Goal: Check status: Check status

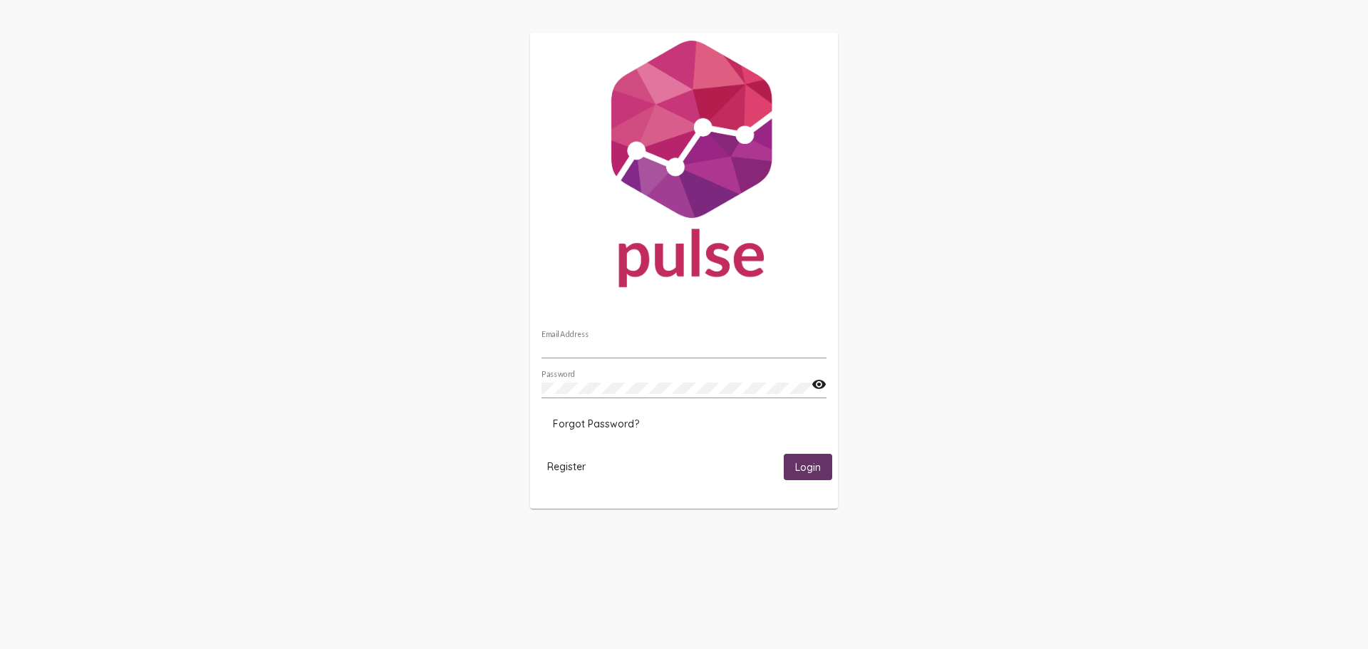
type input "[EMAIL_ADDRESS][DOMAIN_NAME]"
click at [805, 477] on button "Login" at bounding box center [808, 467] width 48 height 26
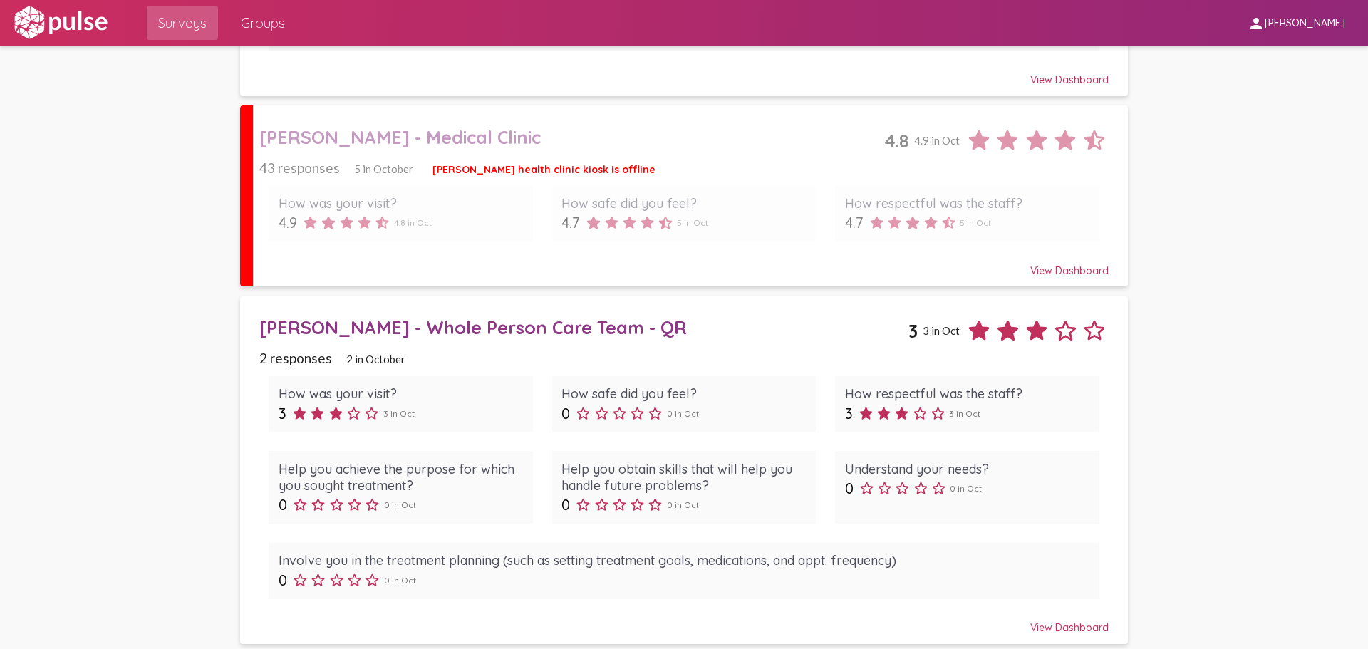
scroll to position [1145, 0]
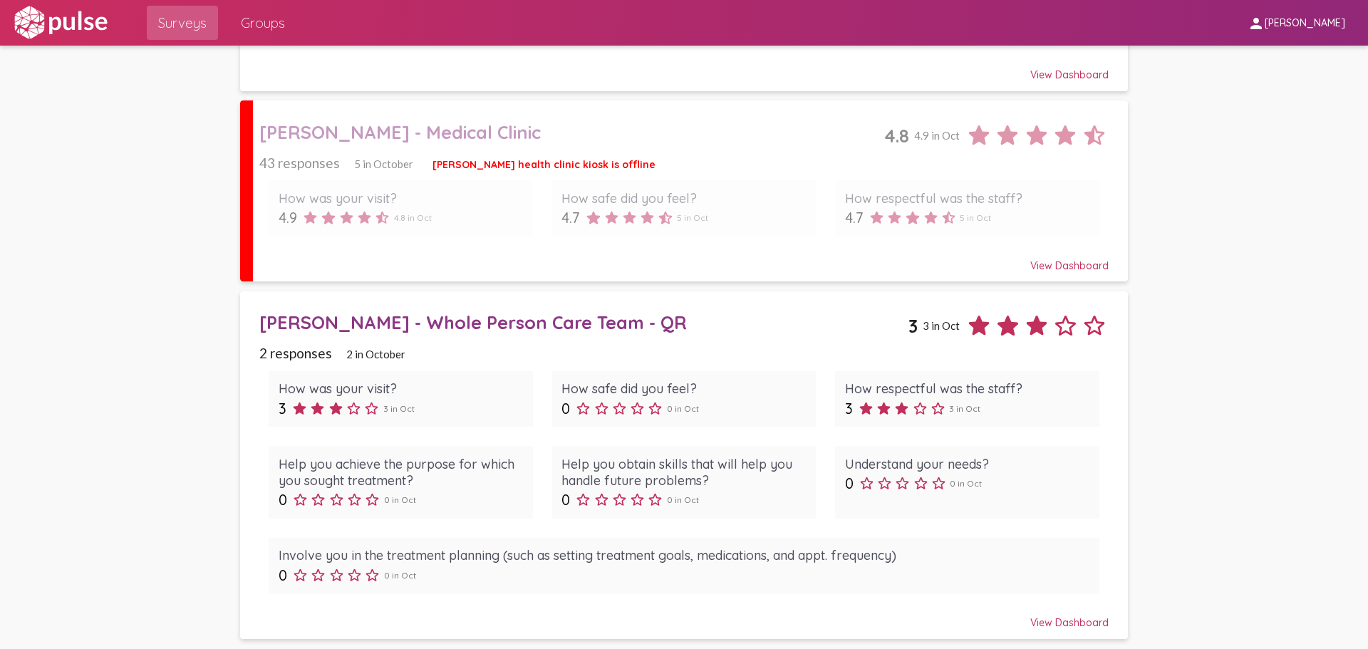
click at [388, 128] on div "[PERSON_NAME] - Medical Clinic" at bounding box center [571, 132] width 625 height 22
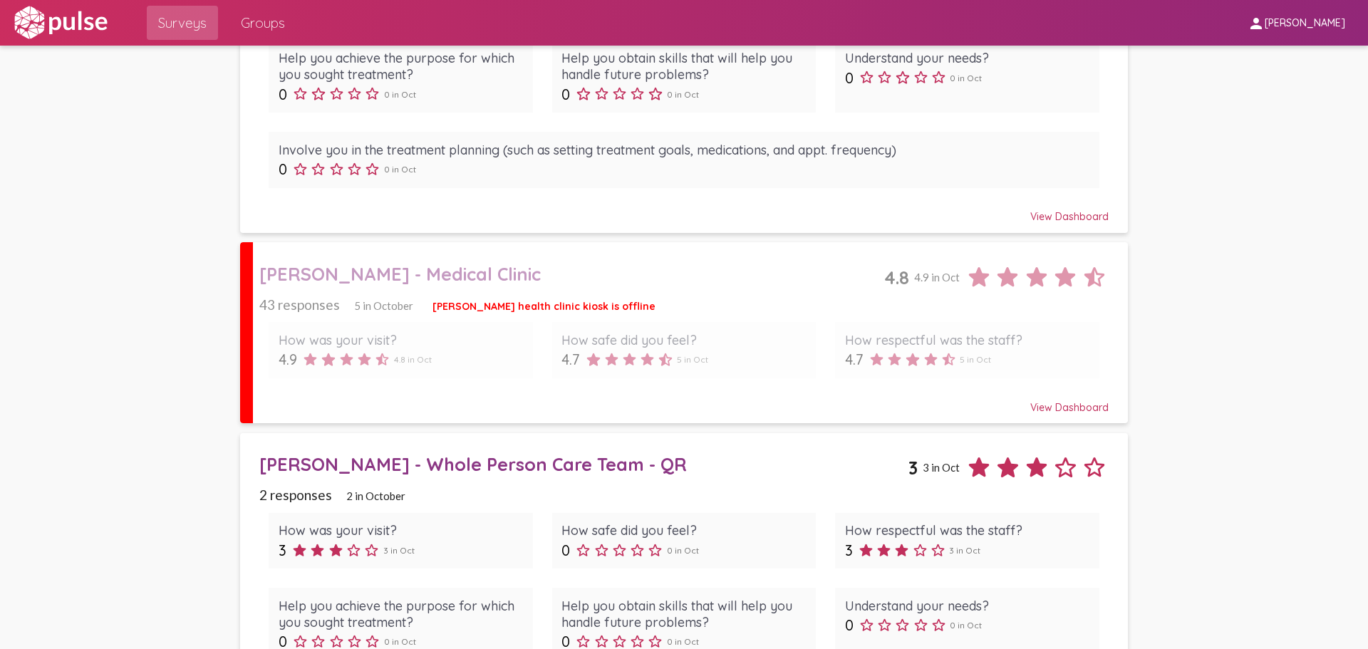
scroll to position [1003, 0]
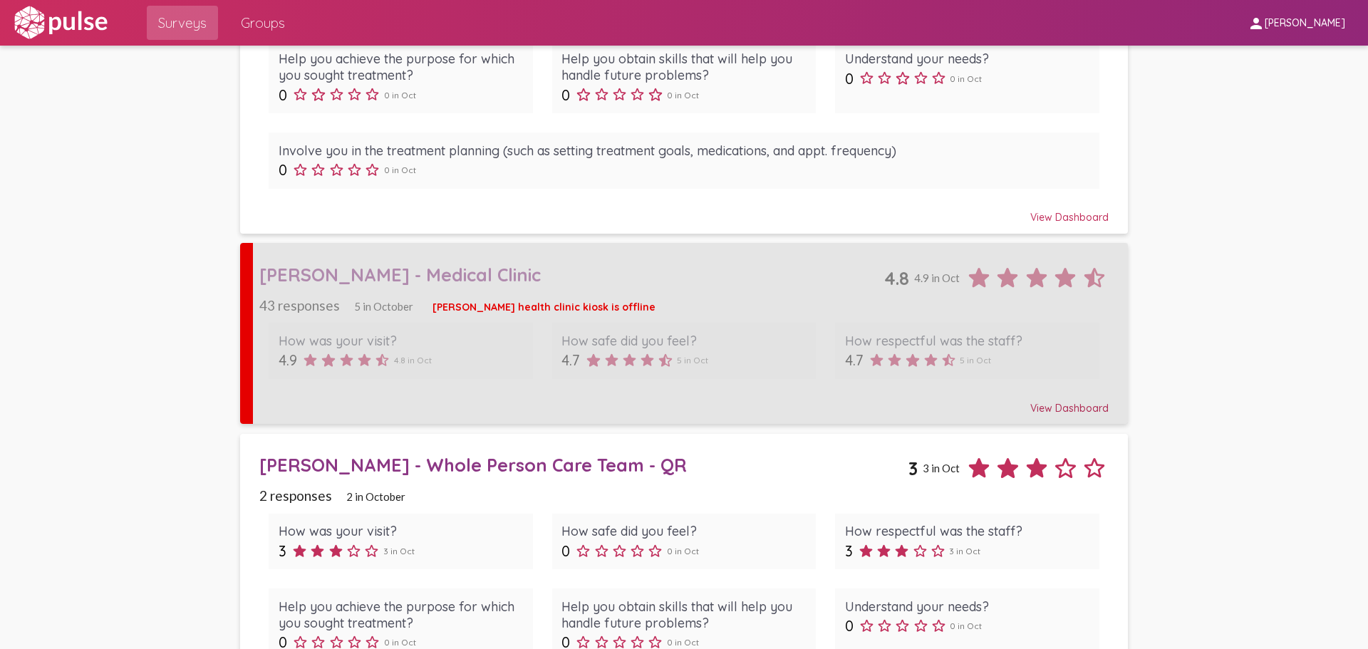
click at [381, 275] on div "[PERSON_NAME] - Medical Clinic" at bounding box center [571, 275] width 625 height 22
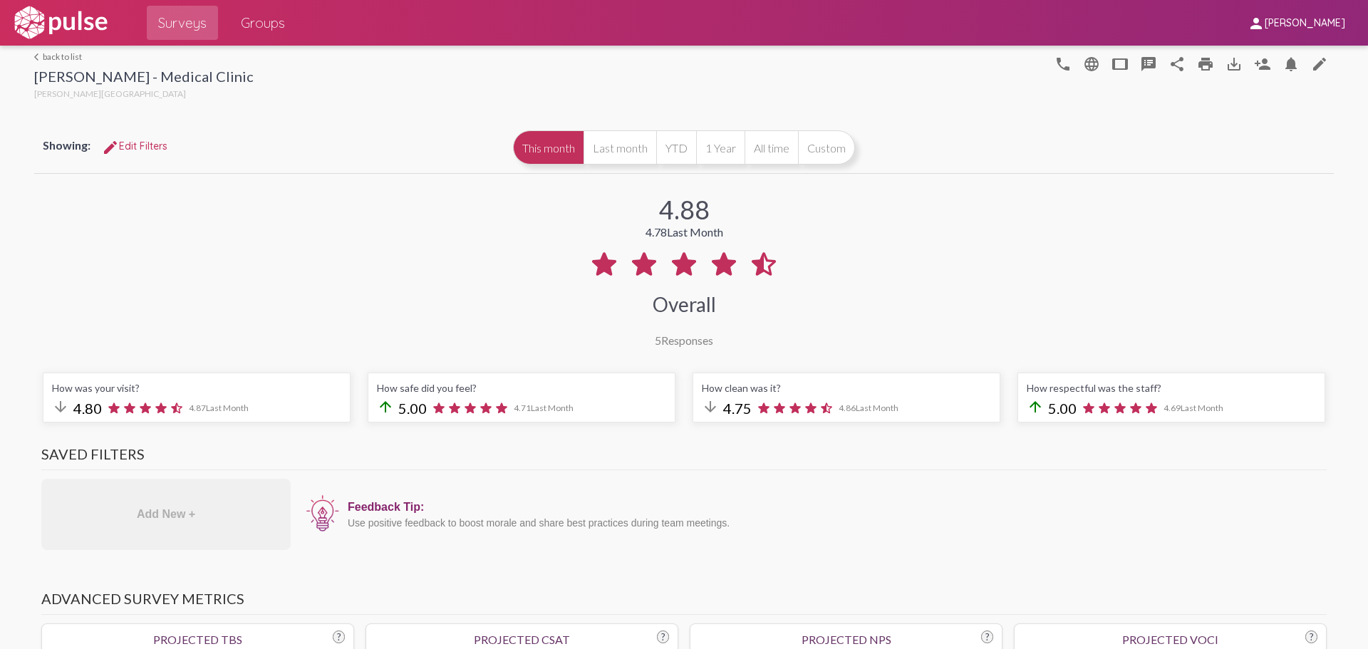
click at [61, 55] on link "arrow_back_ios back to list" at bounding box center [144, 56] width 220 height 11
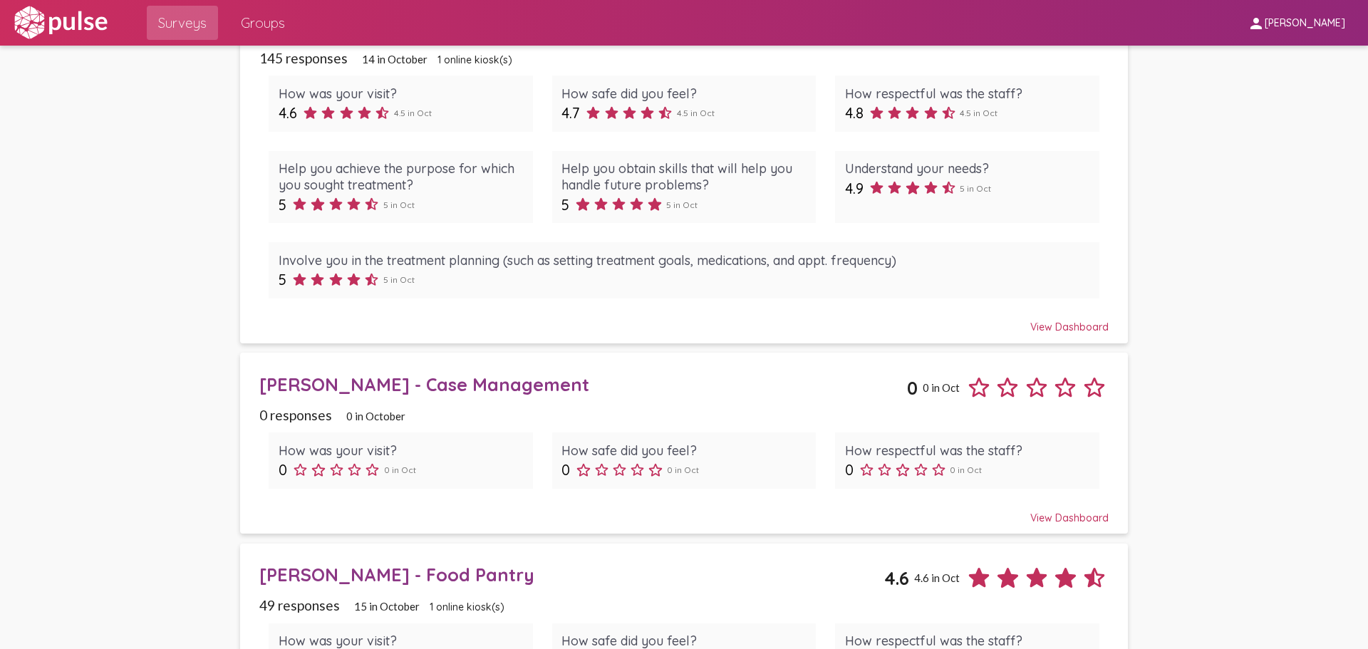
scroll to position [5, 0]
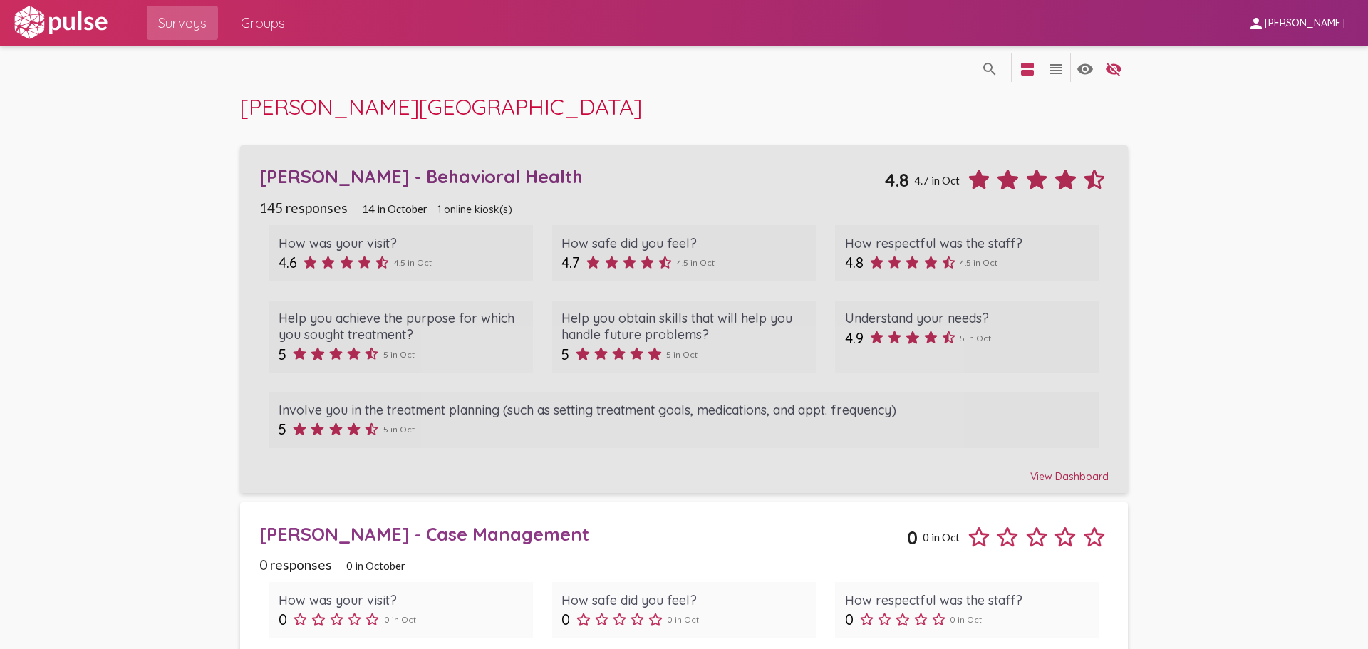
click at [383, 179] on div "[PERSON_NAME] - Behavioral Health" at bounding box center [571, 176] width 625 height 22
